Goal: Task Accomplishment & Management: Use online tool/utility

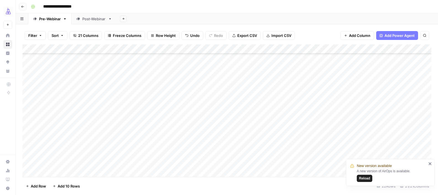
scroll to position [93, 0]
click at [256, 152] on div "Add Column" at bounding box center [226, 110] width 409 height 133
click at [258, 154] on div "Add Column" at bounding box center [226, 110] width 409 height 133
click at [356, 155] on div "Add Column" at bounding box center [226, 110] width 409 height 133
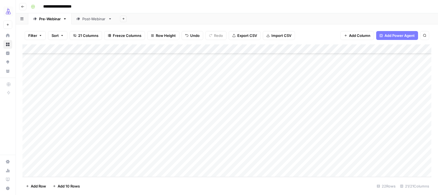
click at [356, 155] on div "Add Column" at bounding box center [226, 110] width 409 height 133
click at [356, 155] on div at bounding box center [376, 153] width 63 height 10
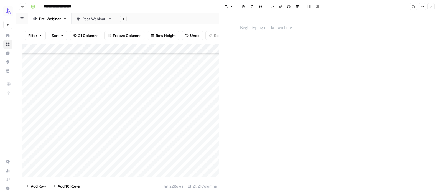
click at [276, 32] on div at bounding box center [329, 28] width 184 height 12
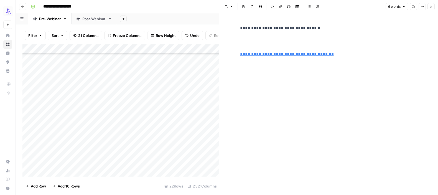
click at [271, 41] on p "**********" at bounding box center [329, 35] width 178 height 22
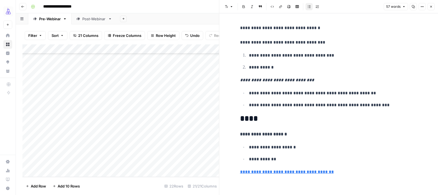
click at [433, 7] on icon "button" at bounding box center [431, 6] width 3 height 3
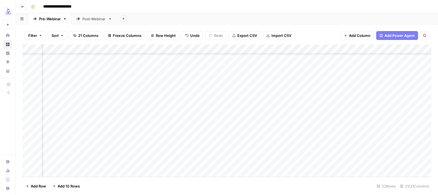
scroll to position [93, 132]
click at [302, 152] on div "Add Column" at bounding box center [226, 110] width 409 height 133
type textarea "**********"
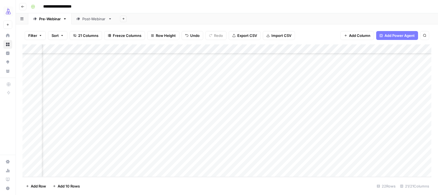
click at [354, 155] on div "Add Column" at bounding box center [226, 110] width 409 height 133
click at [354, 152] on div "Add Column" at bounding box center [226, 110] width 409 height 133
click at [342, 134] on div "Add Column" at bounding box center [226, 110] width 409 height 133
click at [383, 157] on div "Add Column" at bounding box center [226, 110] width 409 height 133
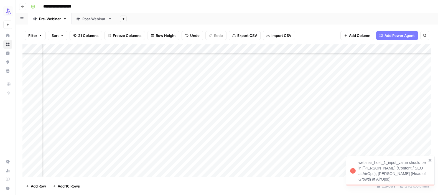
click at [426, 158] on div "webinar_host_1_input_value should be in [[PERSON_NAME] (Content / SEO at AirOps…" at bounding box center [389, 171] width 80 height 26
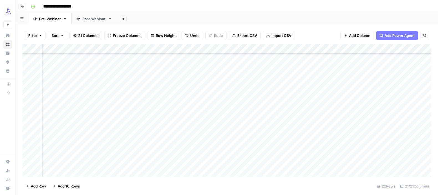
click at [258, 139] on div "Add Column" at bounding box center [226, 110] width 409 height 133
click at [260, 143] on div "Add Column" at bounding box center [226, 110] width 409 height 133
drag, startPoint x: 294, startPoint y: 147, endPoint x: 294, endPoint y: 153, distance: 5.6
click at [294, 153] on div "Add Column" at bounding box center [226, 110] width 409 height 133
click at [279, 152] on div "Add Column" at bounding box center [226, 110] width 409 height 133
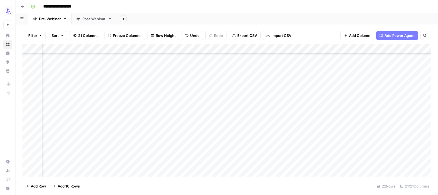
click at [279, 152] on div "Add Column" at bounding box center [226, 110] width 409 height 133
type textarea "*"
click at [286, 144] on div "Add Column" at bounding box center [226, 110] width 409 height 133
drag, startPoint x: 293, startPoint y: 148, endPoint x: 293, endPoint y: 155, distance: 6.9
click at [293, 155] on div "Add Column" at bounding box center [226, 110] width 409 height 133
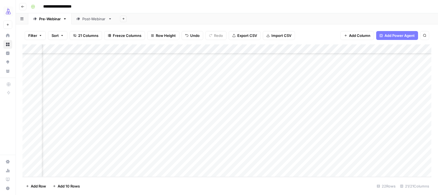
click at [278, 146] on div "Add Column" at bounding box center [226, 110] width 409 height 133
click at [278, 146] on textarea "**********" at bounding box center [259, 145] width 89 height 8
click at [396, 155] on div "Add Column" at bounding box center [226, 110] width 409 height 133
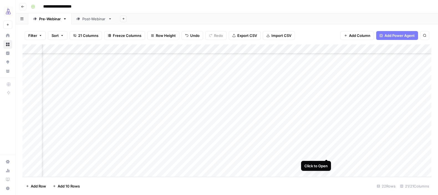
click at [327, 153] on div "Add Column" at bounding box center [226, 110] width 409 height 133
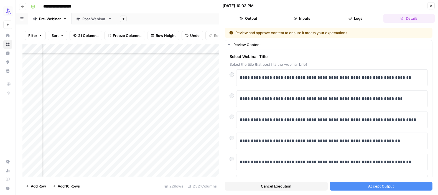
click at [360, 183] on button "Accept Output" at bounding box center [381, 186] width 103 height 9
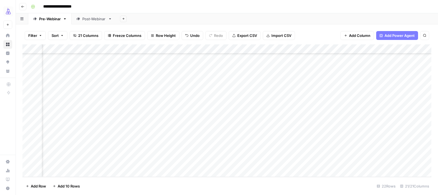
scroll to position [93, 419]
click at [280, 153] on div "Add Column" at bounding box center [226, 110] width 409 height 133
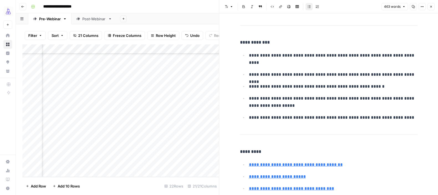
scroll to position [604, 0]
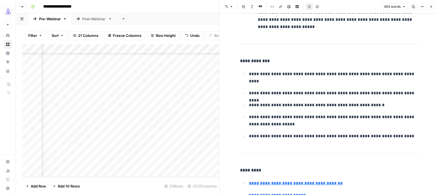
click at [434, 6] on button "Close" at bounding box center [431, 6] width 7 height 7
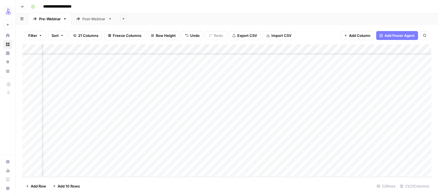
scroll to position [93, 288]
click at [245, 153] on div "Add Column" at bounding box center [226, 110] width 409 height 133
click at [211, 155] on div "Add Column" at bounding box center [226, 110] width 409 height 133
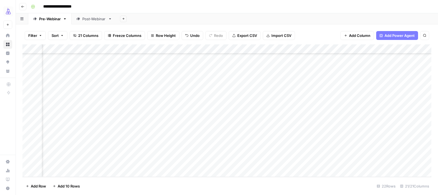
click at [211, 155] on div "Add Column" at bounding box center [226, 110] width 409 height 133
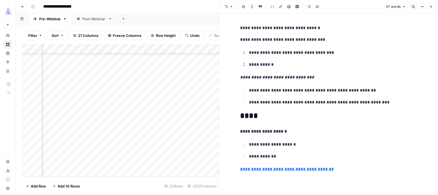
click at [241, 29] on p "**********" at bounding box center [329, 27] width 178 height 7
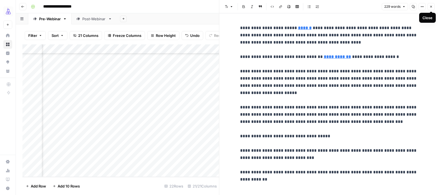
click at [432, 6] on icon "button" at bounding box center [431, 6] width 3 height 3
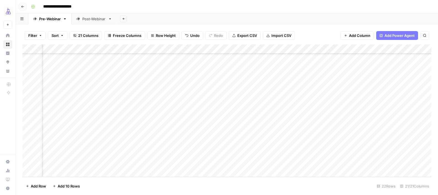
scroll to position [93, 296]
click at [321, 153] on div "Add Column" at bounding box center [226, 110] width 409 height 133
click at [311, 153] on div "Add Column" at bounding box center [226, 110] width 409 height 133
click at [432, 172] on icon "close" at bounding box center [431, 171] width 4 height 4
